Goal: Check status: Check status

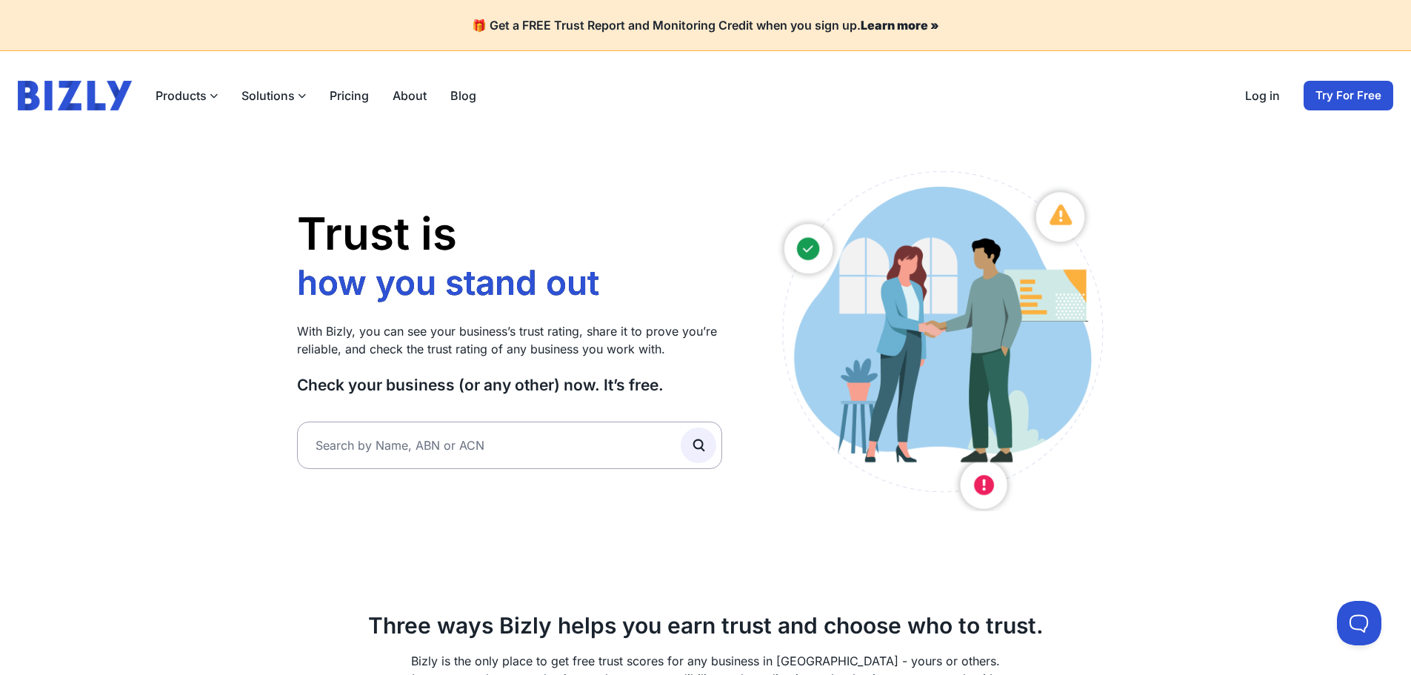
click at [1267, 97] on link "Log in" at bounding box center [1262, 96] width 35 height 18
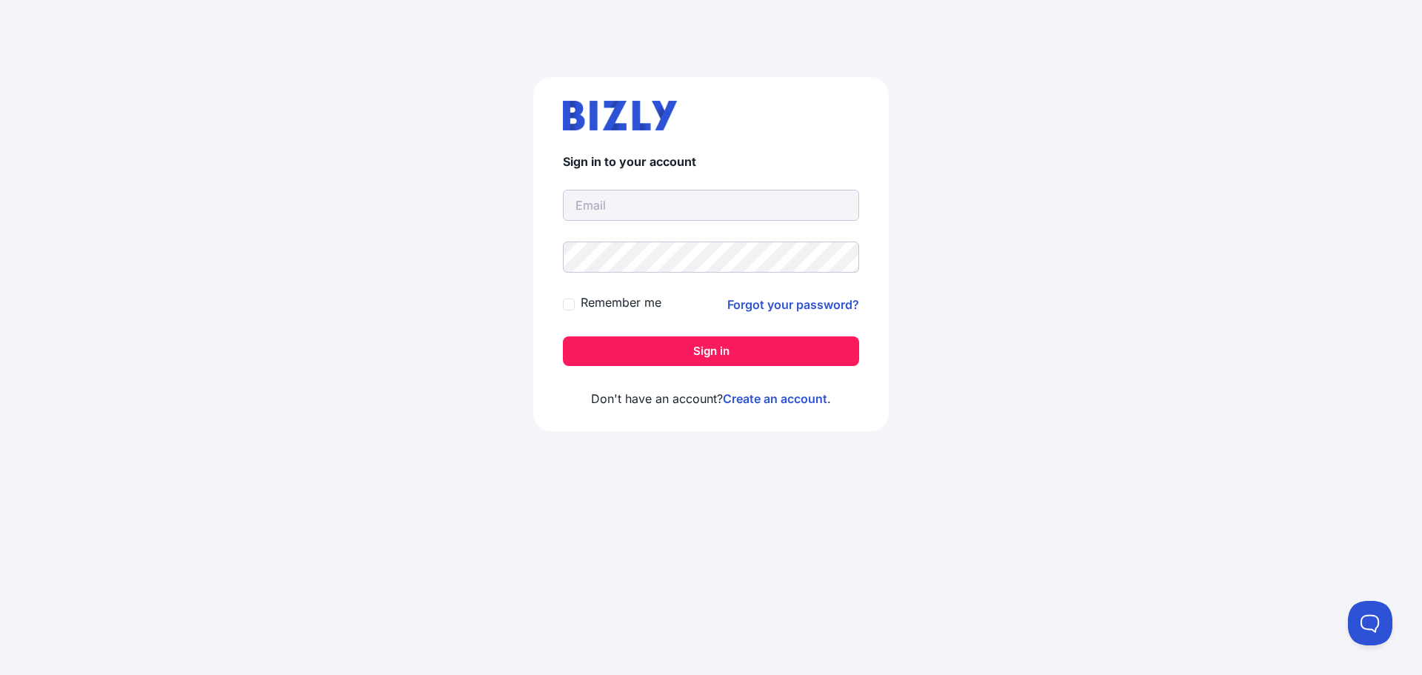
type input "vngoon89@gmail.com"
click at [666, 338] on button "Sign in" at bounding box center [711, 351] width 296 height 30
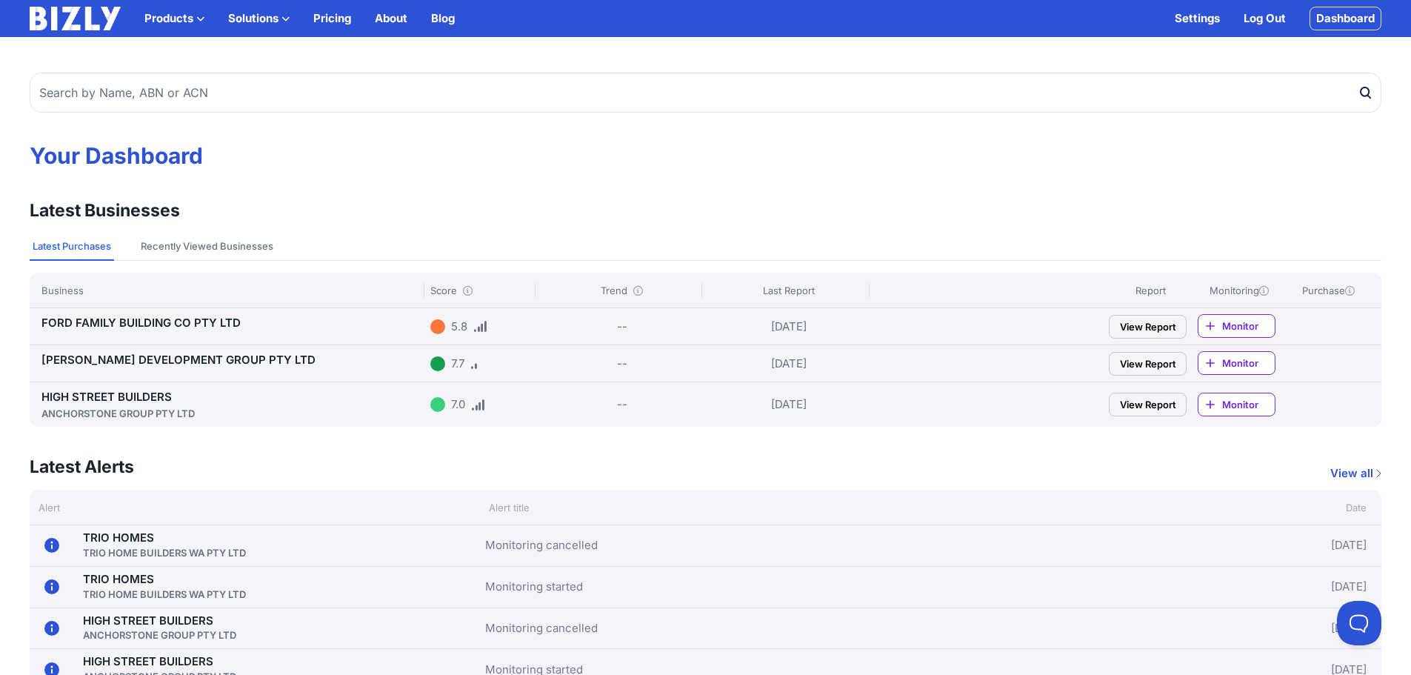
click at [109, 395] on link "HIGH STREET BUILDERS ANCHORSTONE GROUP PTY LTD" at bounding box center [232, 404] width 383 height 31
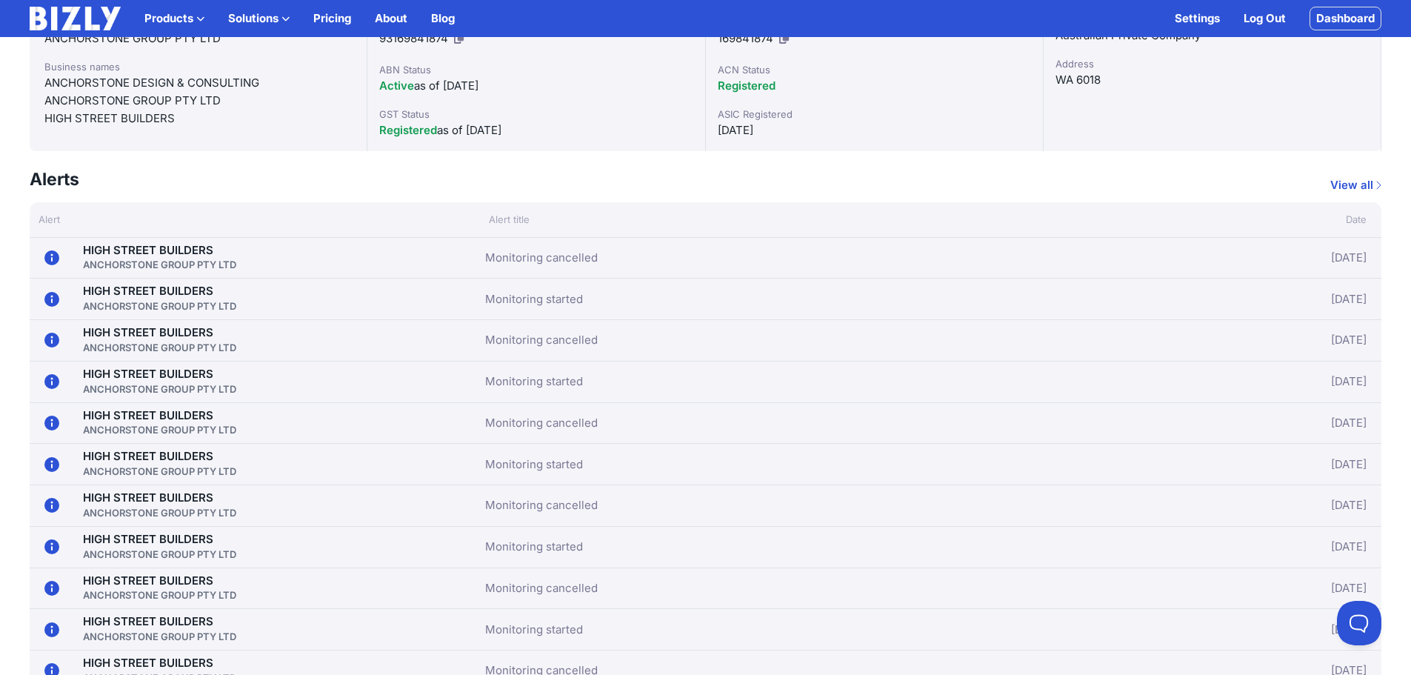
scroll to position [160, 0]
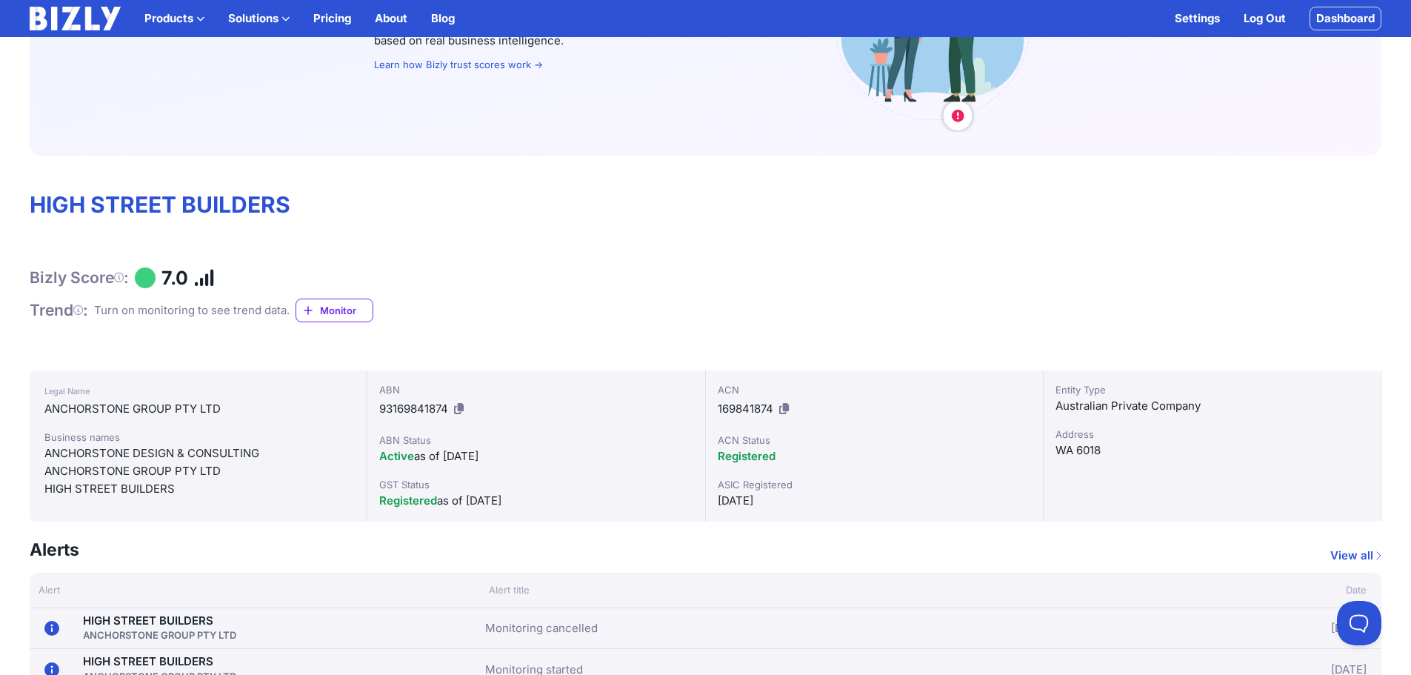
click at [344, 303] on span "Monitor" at bounding box center [346, 310] width 53 height 15
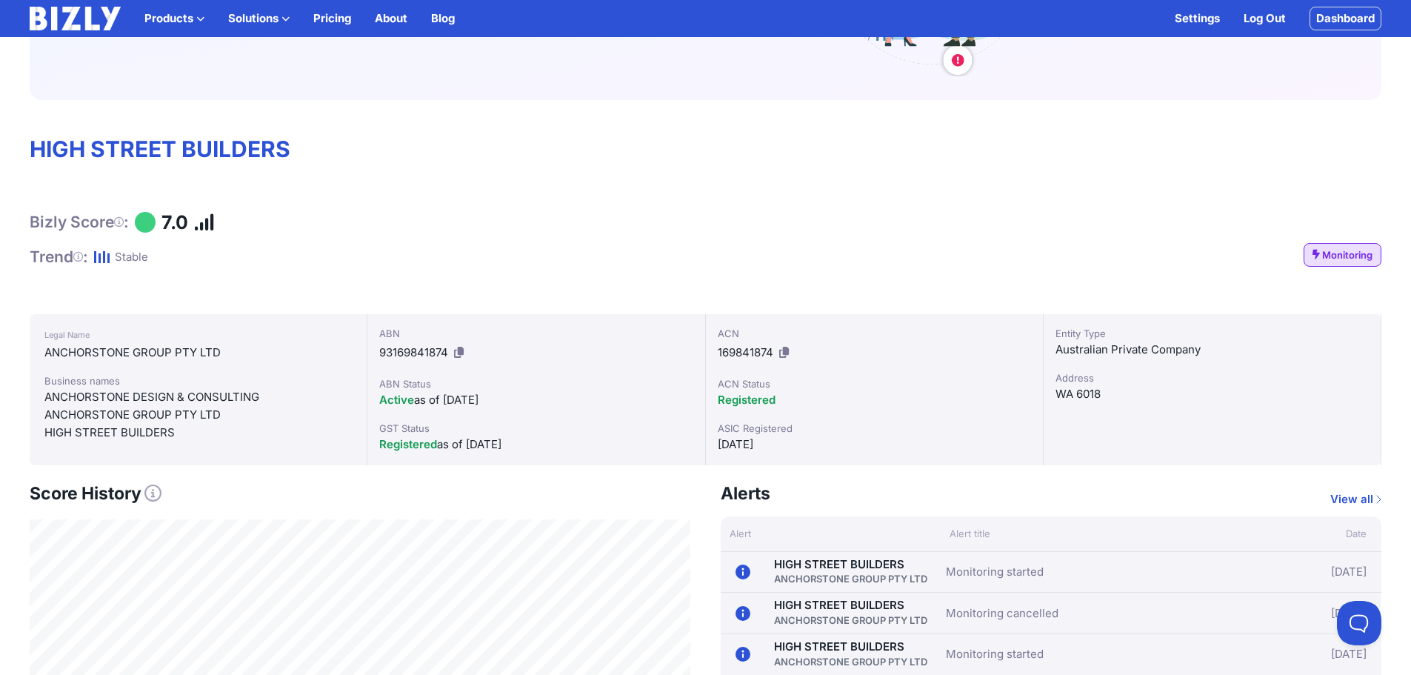
scroll to position [160, 0]
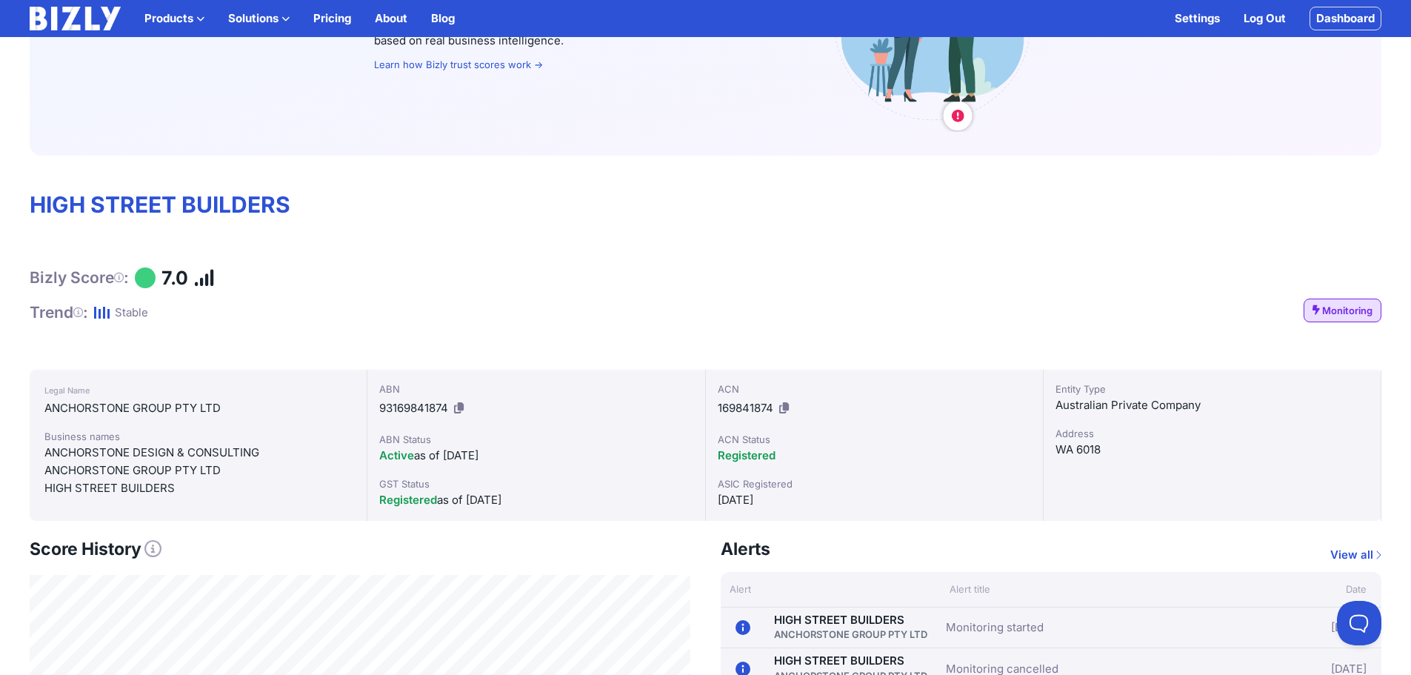
click at [1351, 312] on span "Monitoring" at bounding box center [1347, 310] width 50 height 15
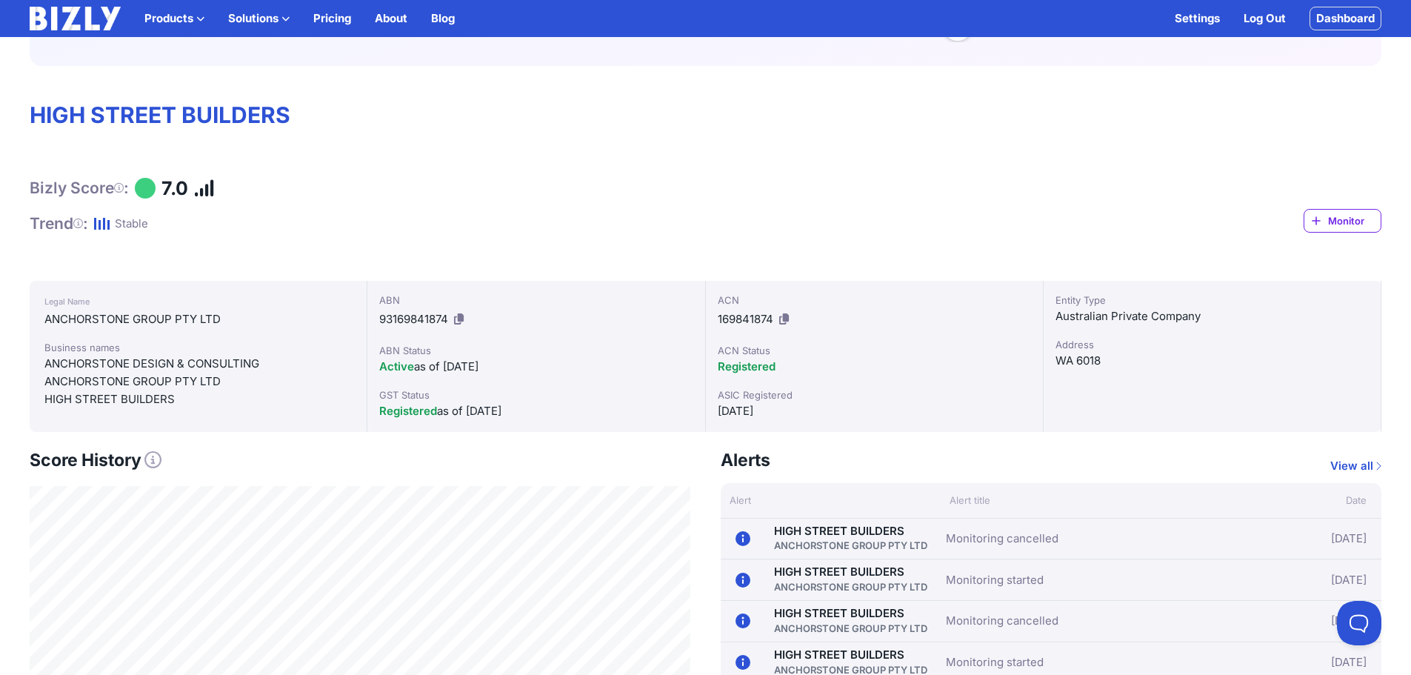
scroll to position [370, 0]
